Goal: Find specific page/section: Find specific page/section

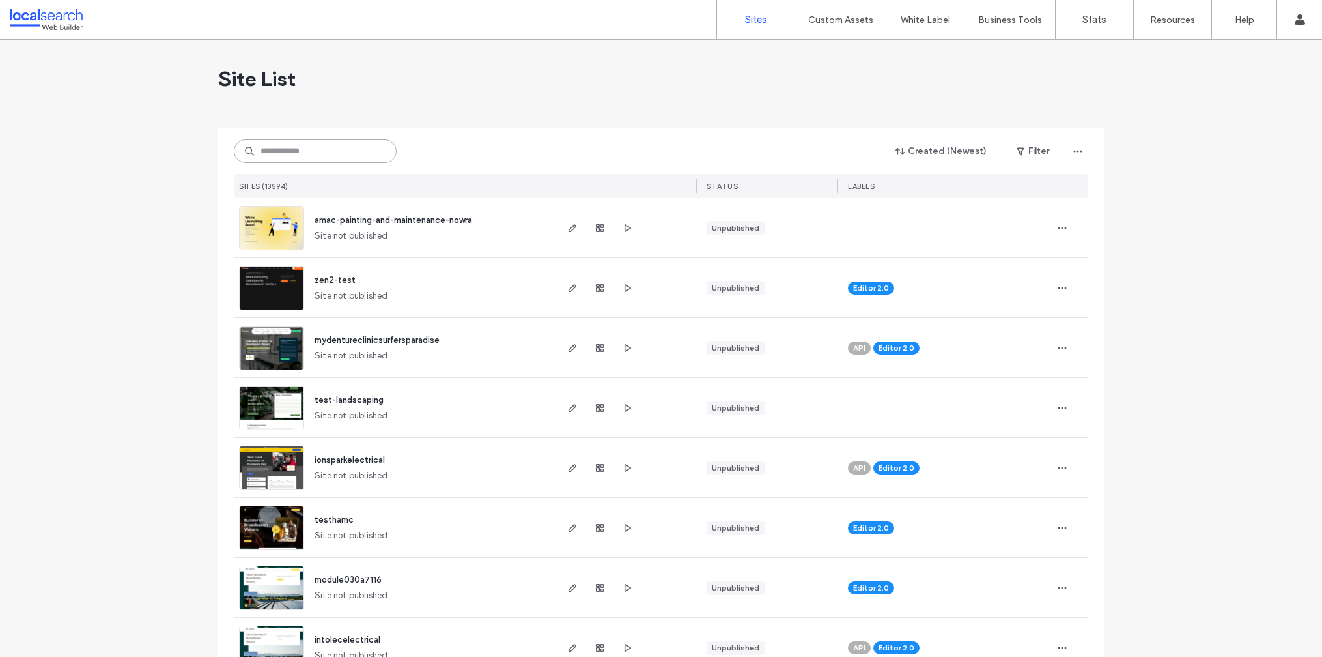
click at [311, 150] on input at bounding box center [315, 150] width 163 height 23
paste input "********"
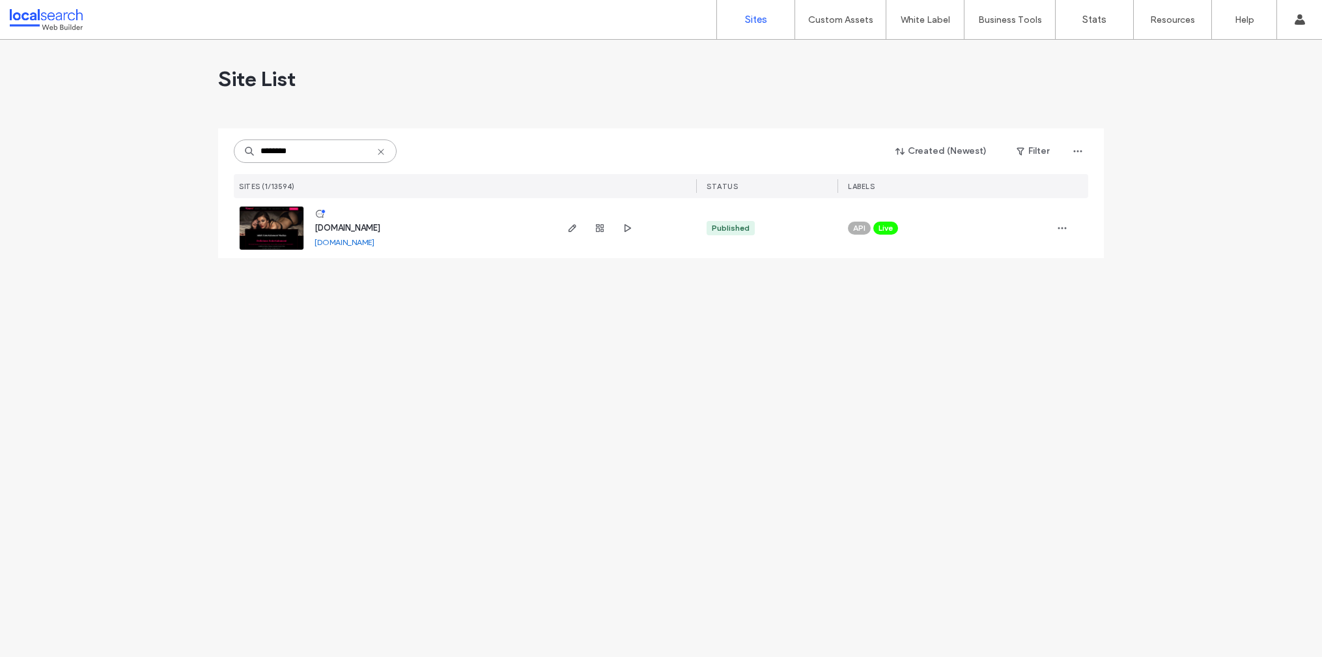
type input "********"
click at [380, 228] on span "www.deliciousentertainment.com.au" at bounding box center [348, 228] width 66 height 10
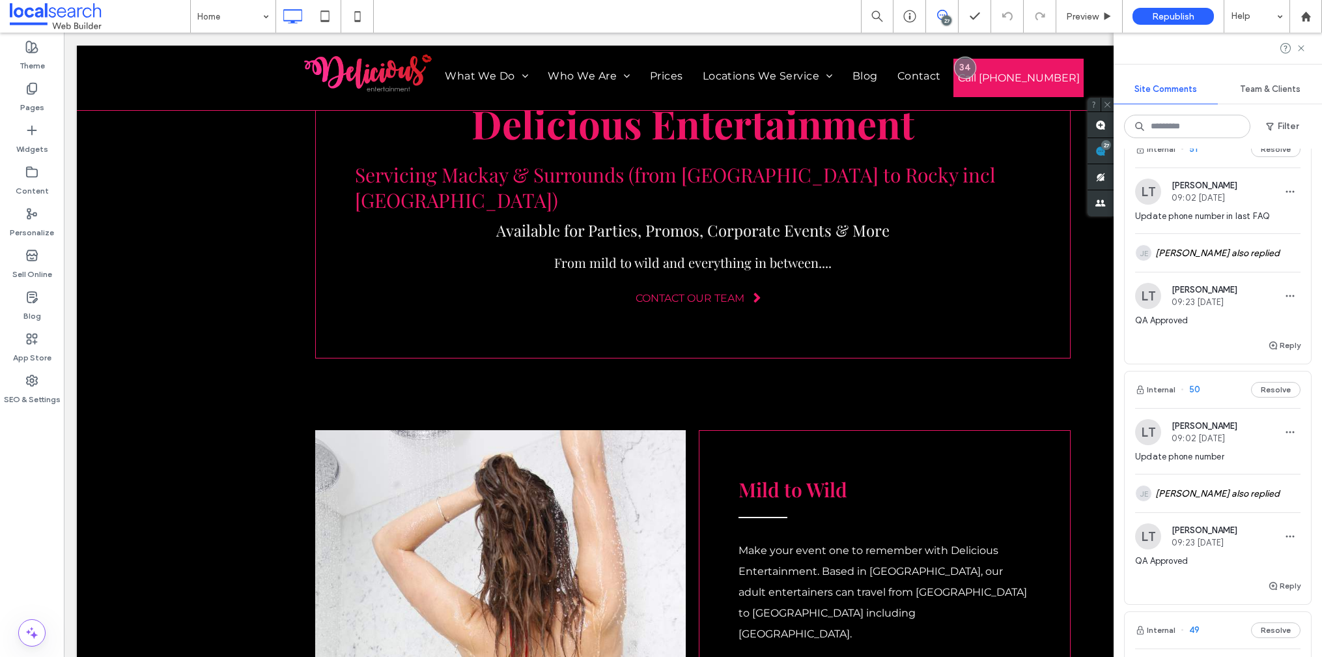
scroll to position [278, 0]
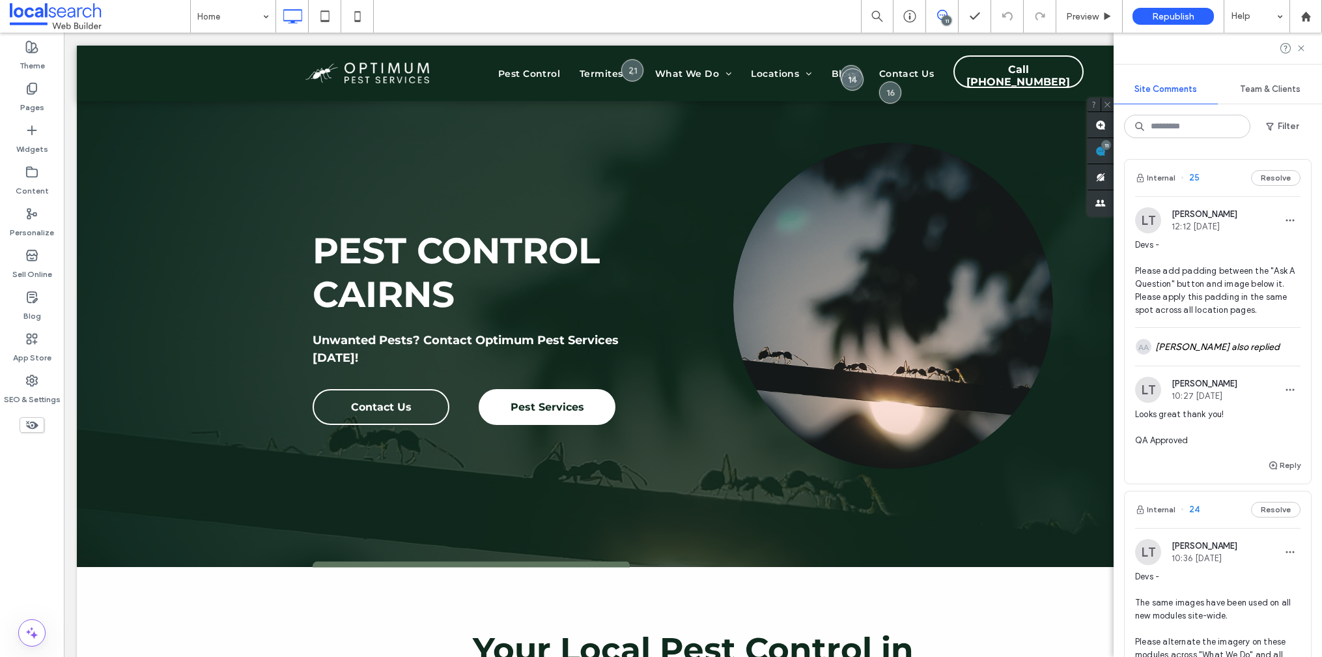
click at [1235, 64] on div "Site Comments Team & Clients Filter Internal 25 Resolve [PERSON_NAME] 12:12 [DA…" at bounding box center [1218, 345] width 208 height 624
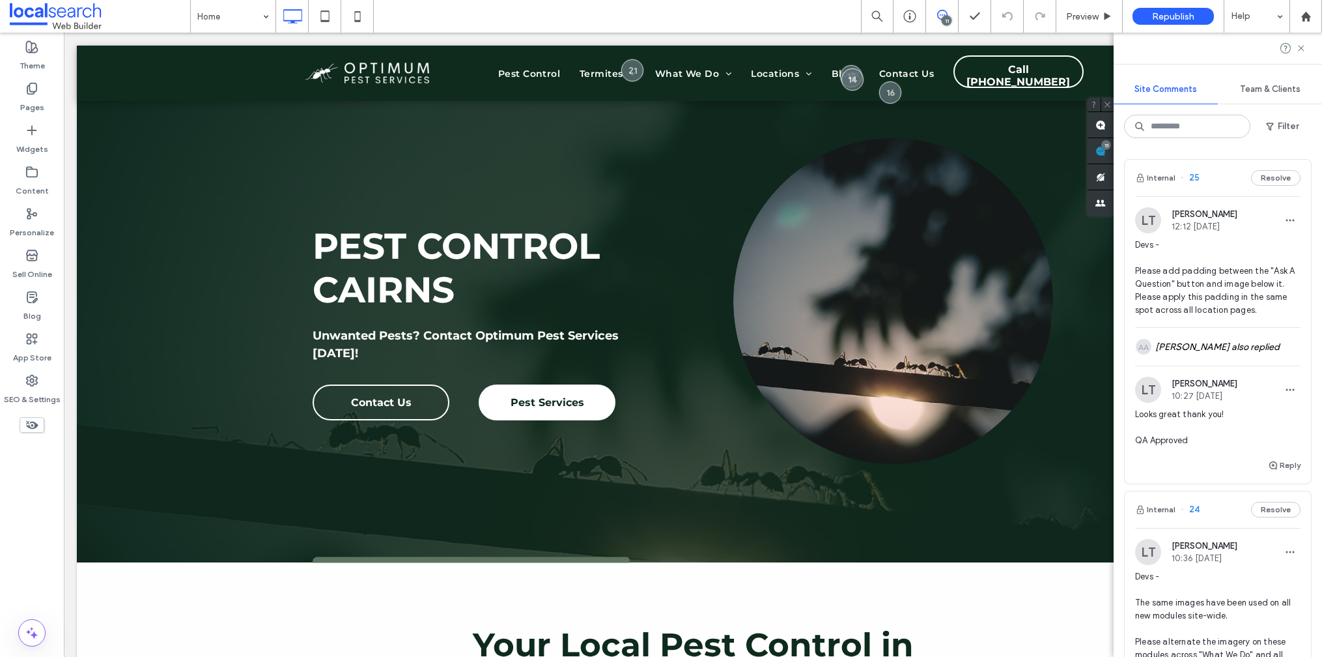
scroll to position [5, 0]
click at [1081, 12] on span "Preview" at bounding box center [1082, 16] width 33 height 11
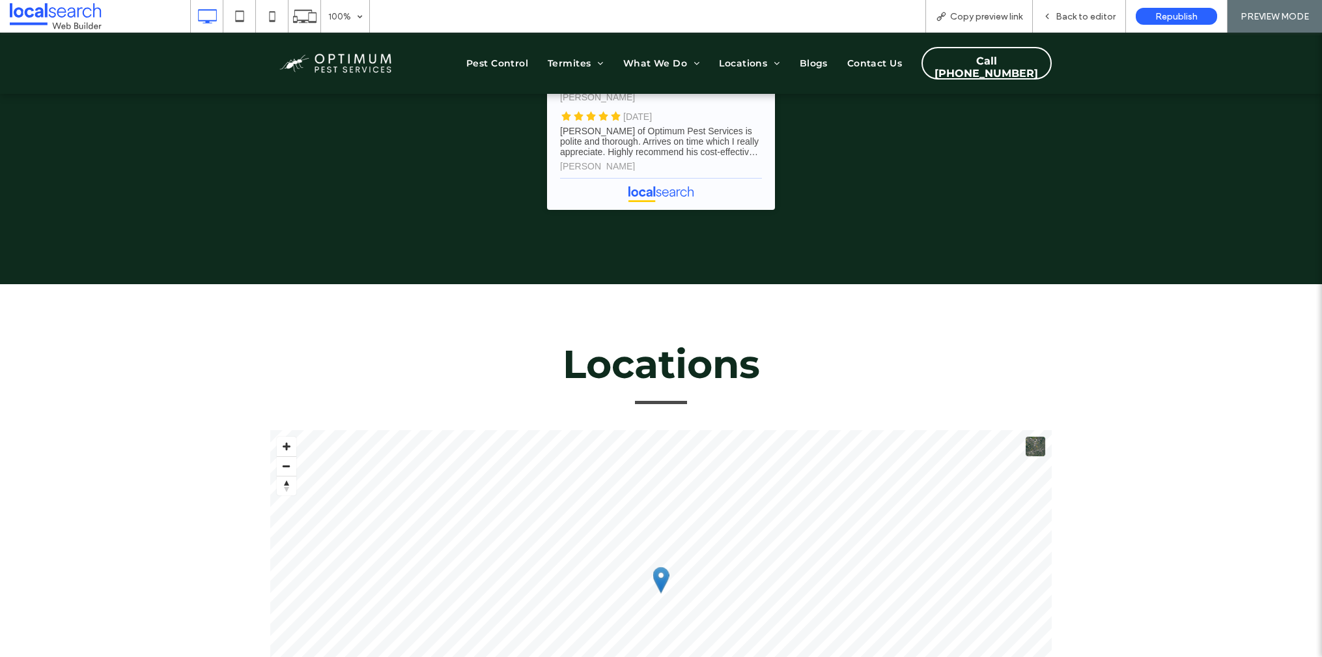
scroll to position [5342, 0]
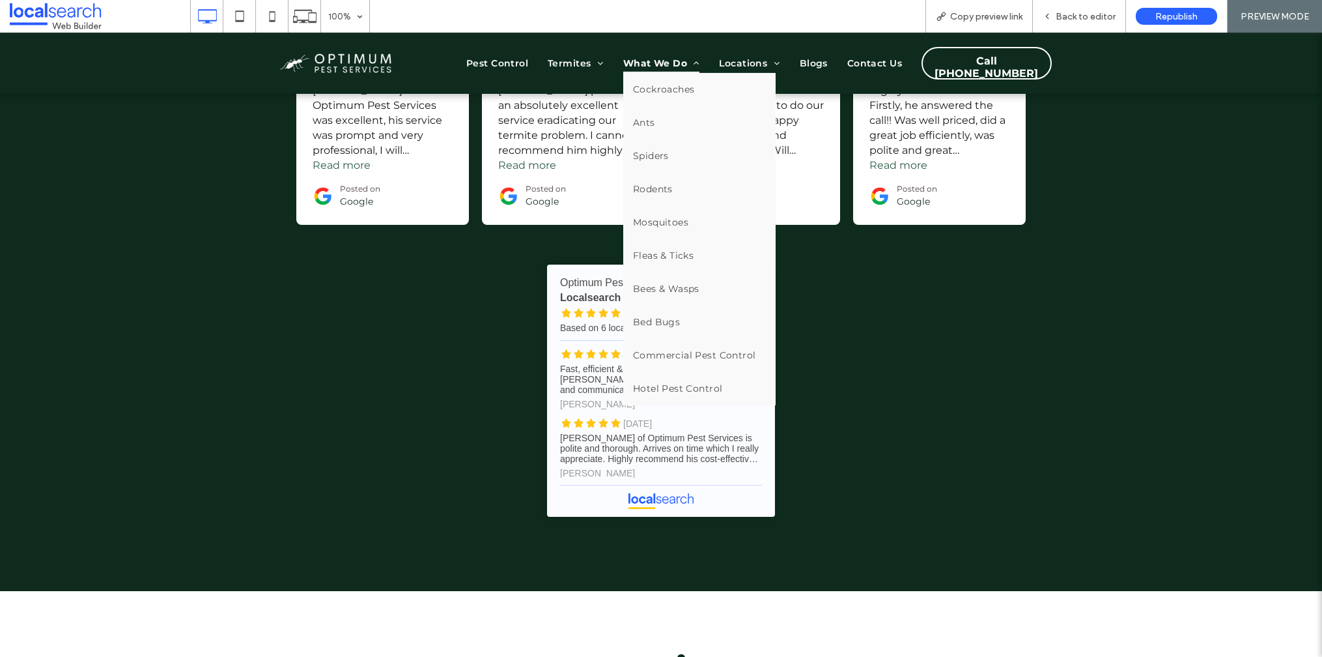
click at [649, 57] on span "What We Do" at bounding box center [661, 63] width 77 height 20
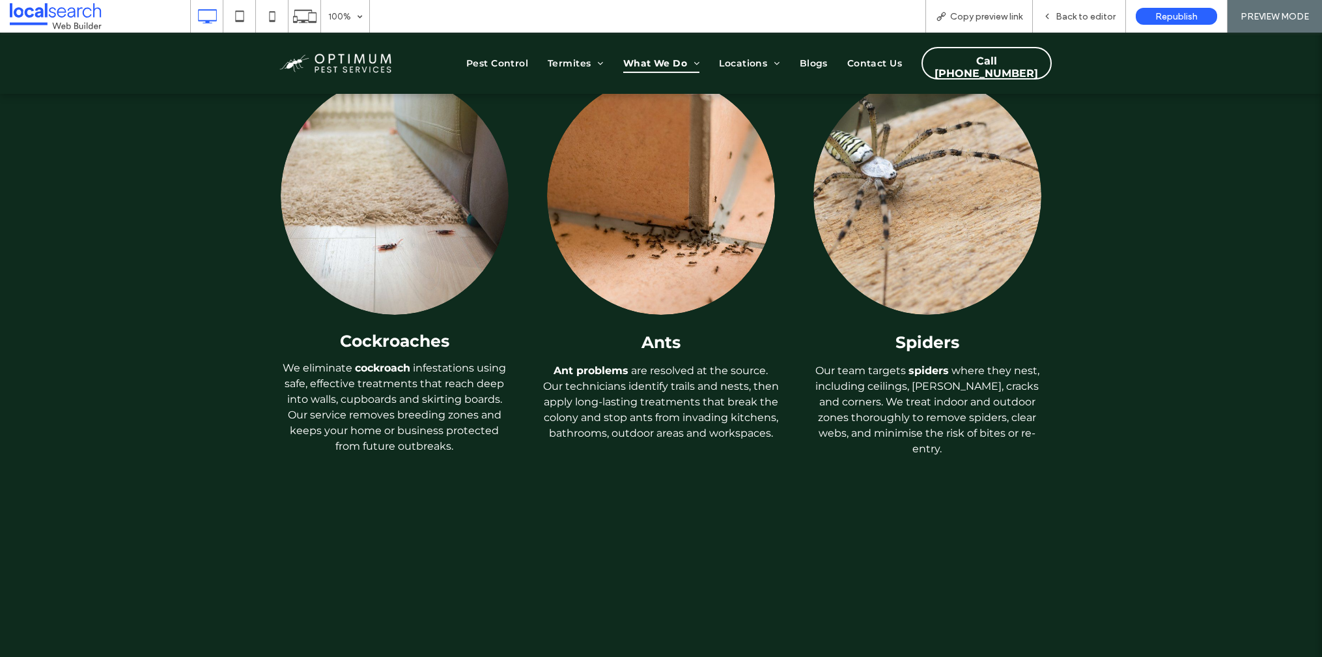
scroll to position [710, 0]
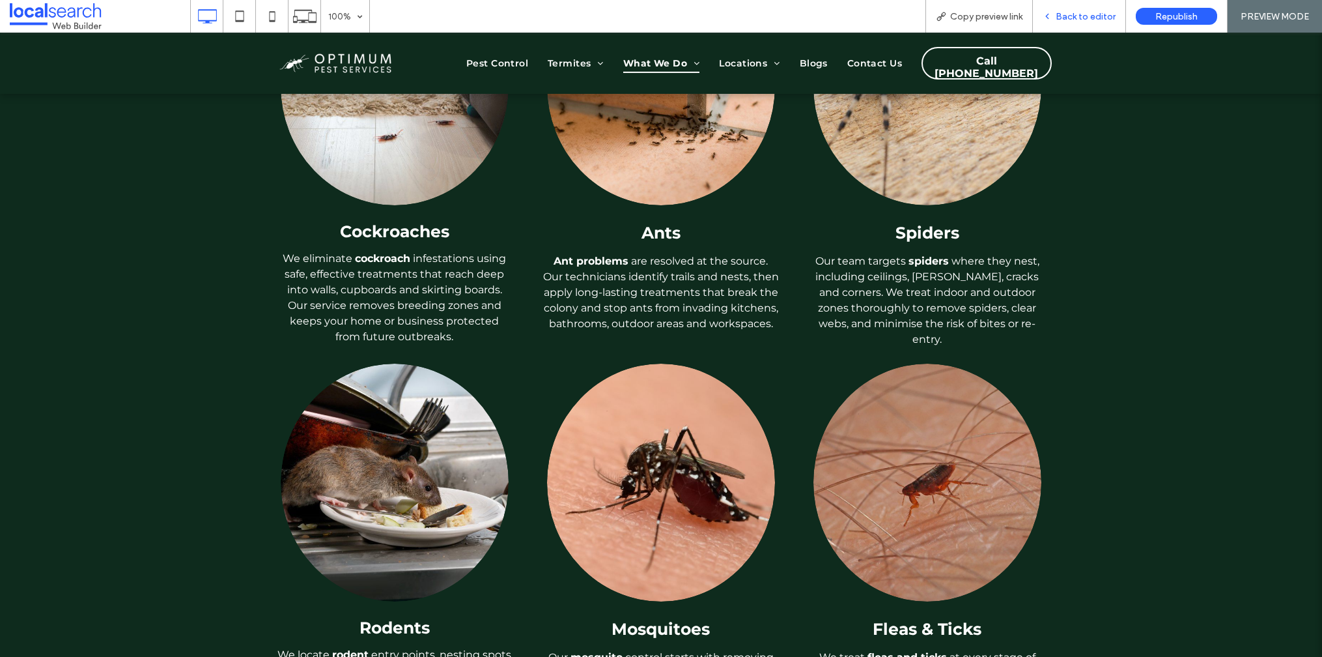
click at [1077, 18] on span "Back to editor" at bounding box center [1086, 16] width 60 height 11
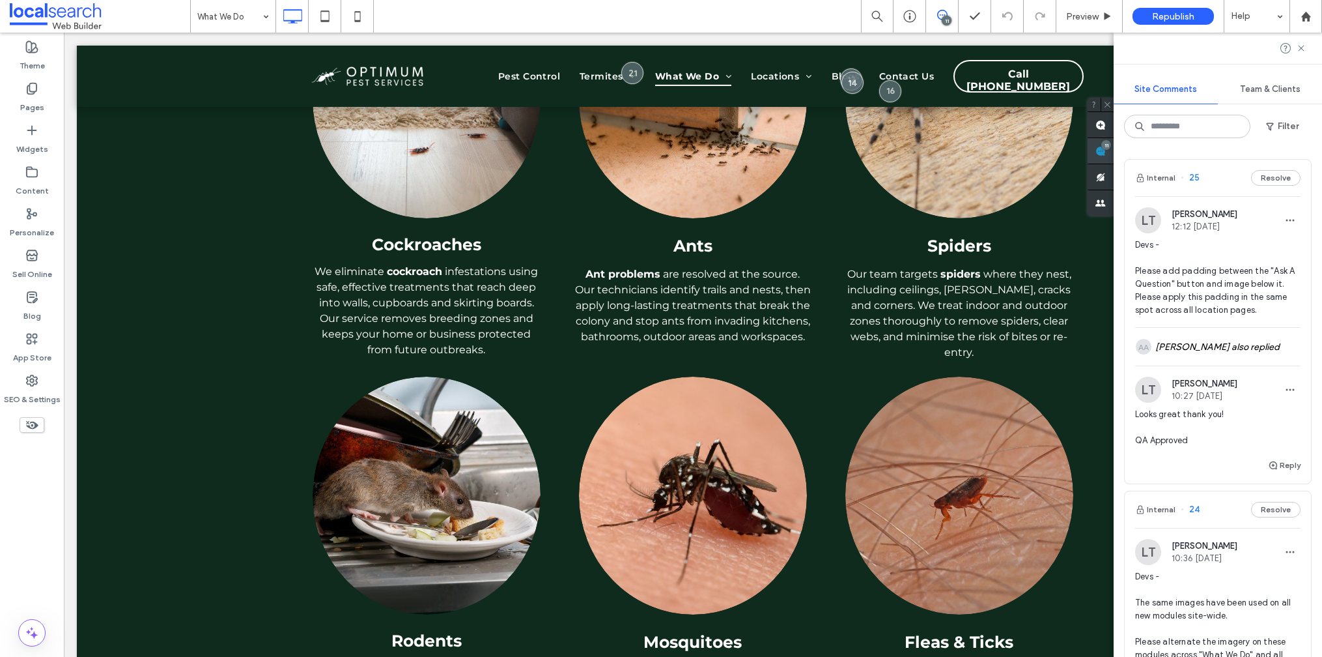
click at [1111, 145] on div "11" at bounding box center [1107, 145] width 10 height 10
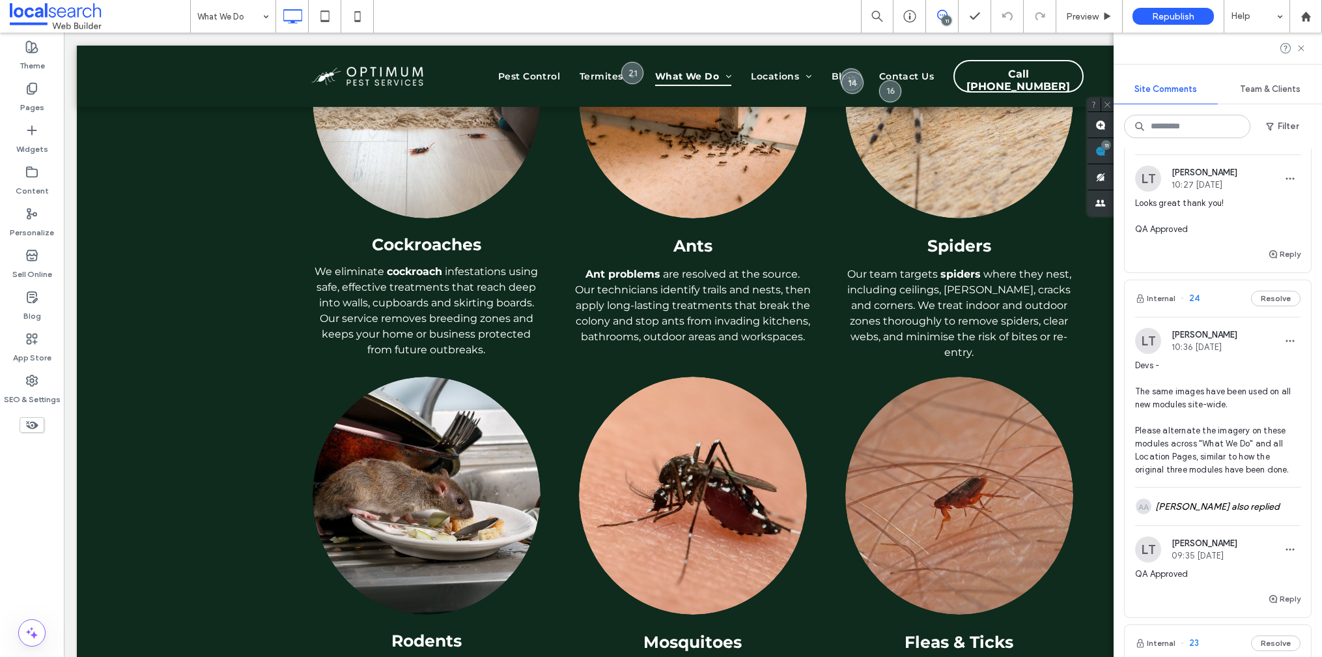
scroll to position [220, 0]
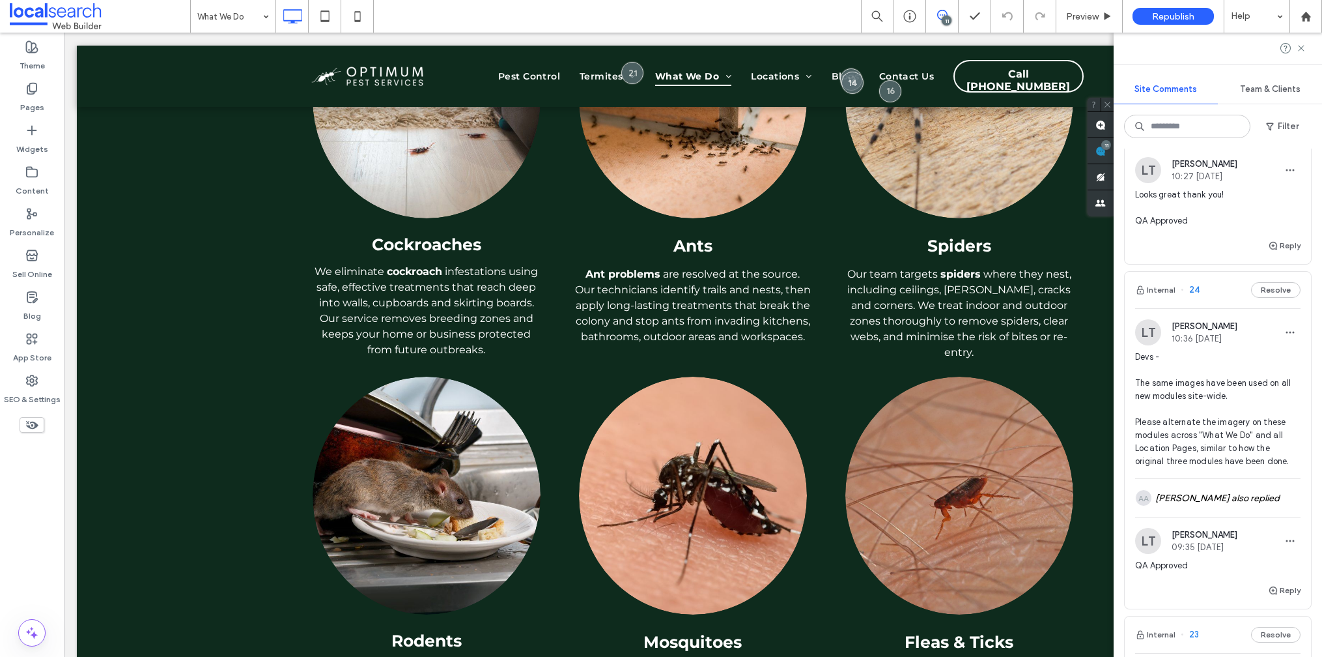
click at [1191, 292] on span "24" at bounding box center [1190, 289] width 19 height 13
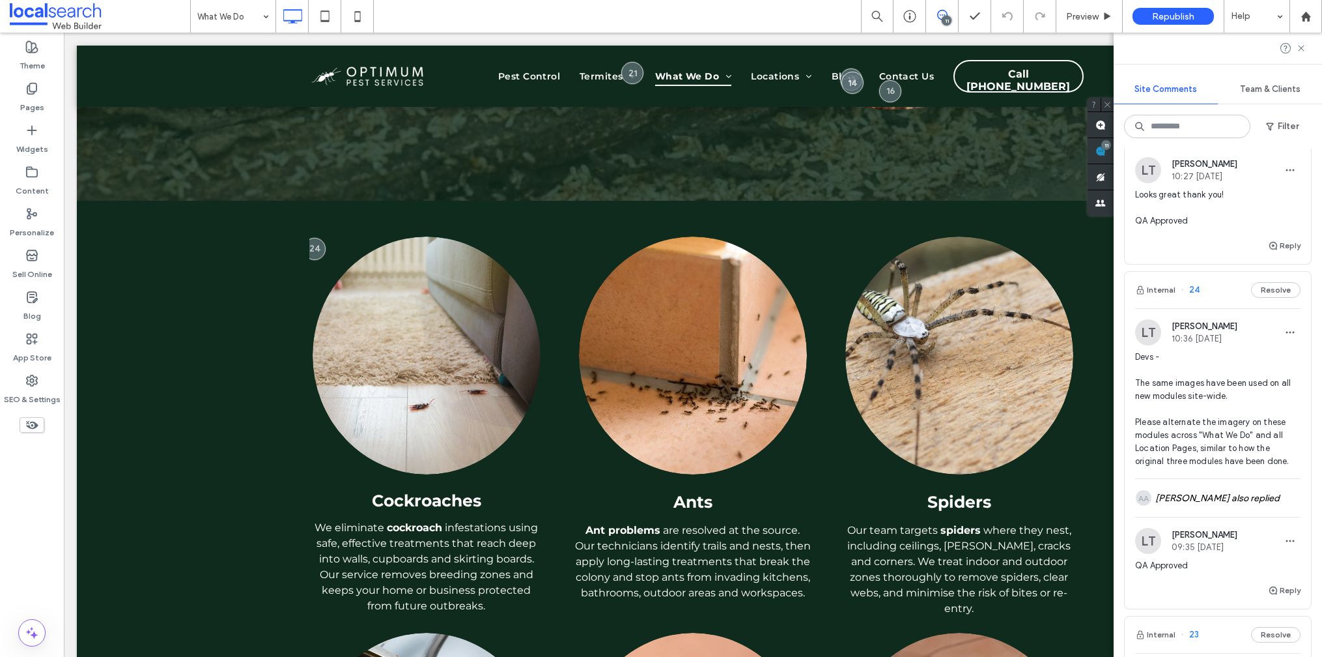
scroll to position [432, 0]
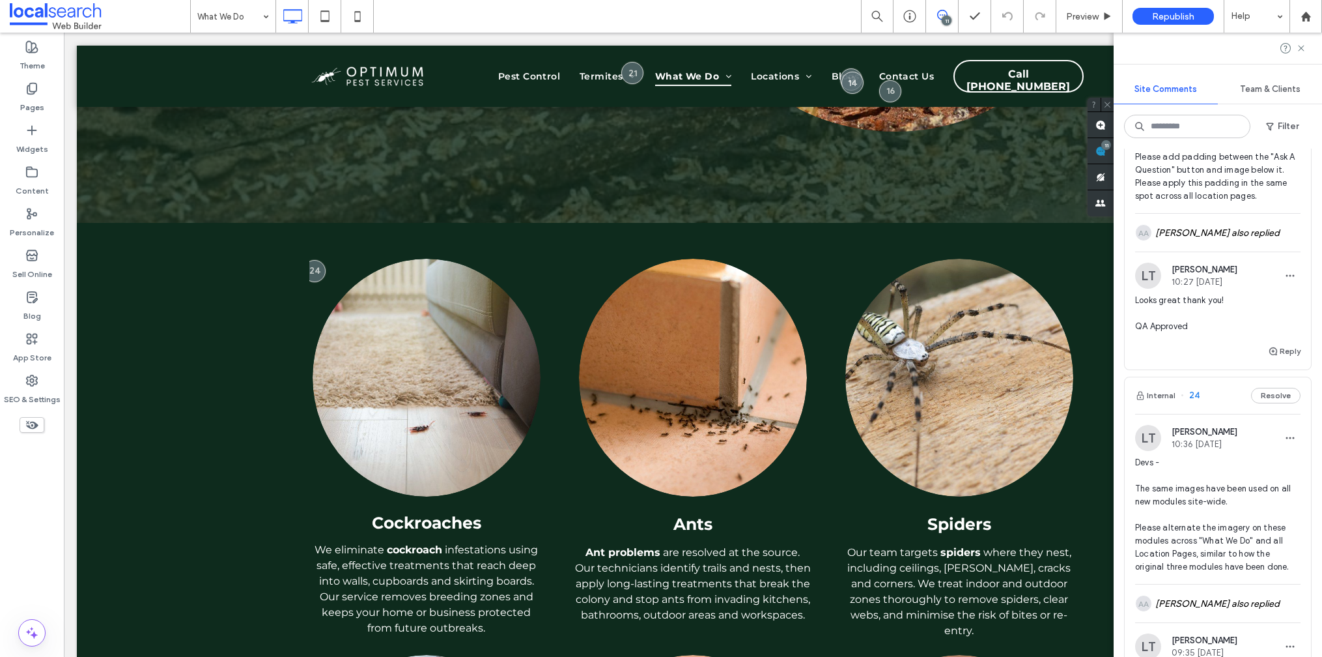
scroll to position [0, 0]
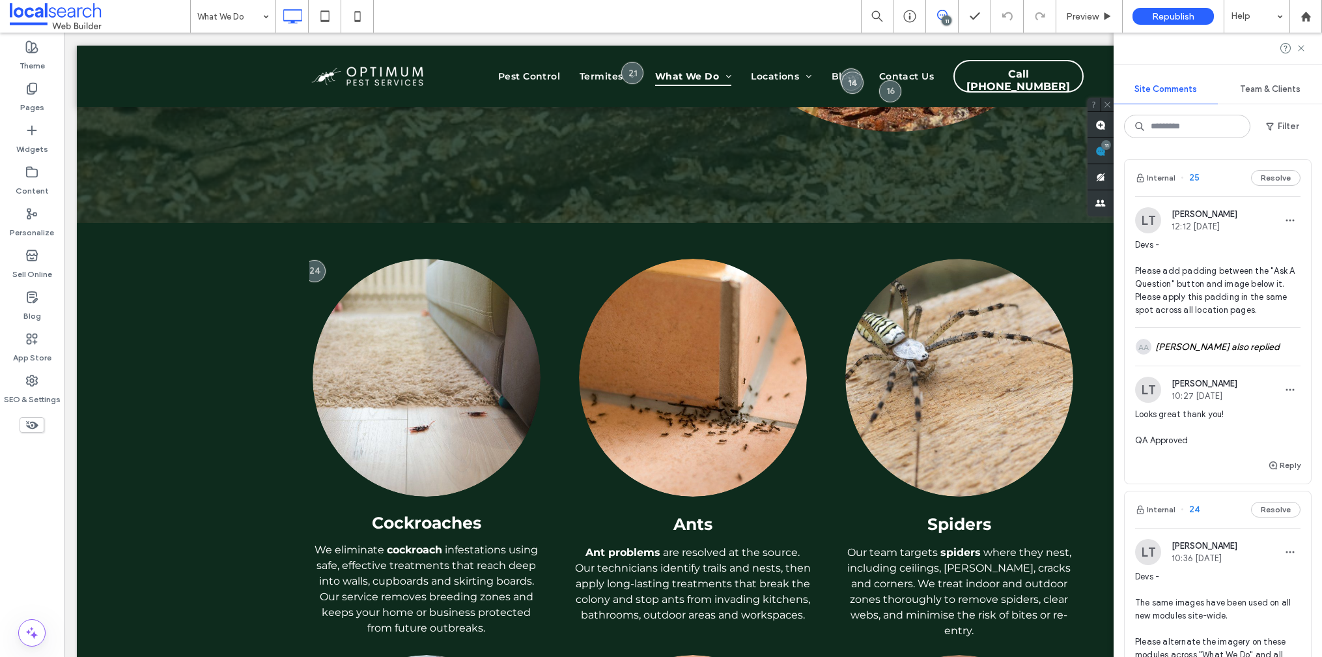
click at [1194, 178] on span "25" at bounding box center [1190, 177] width 19 height 13
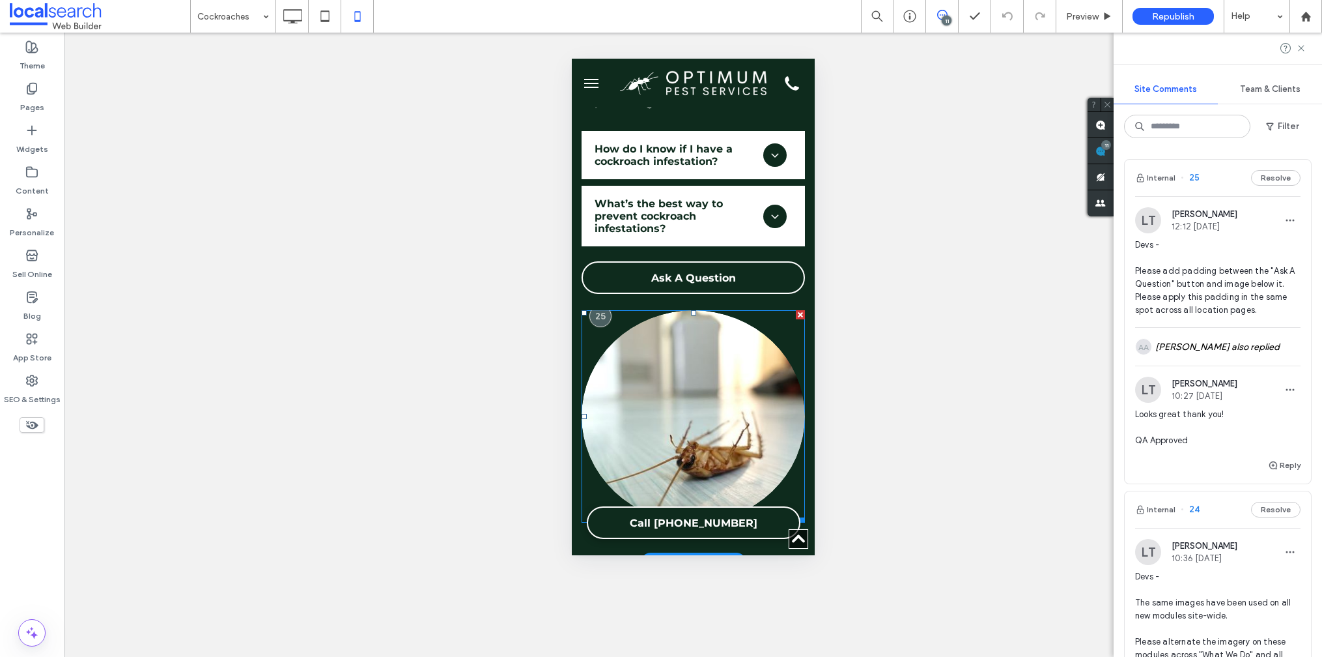
scroll to position [2864, 0]
